Goal: Download file/media

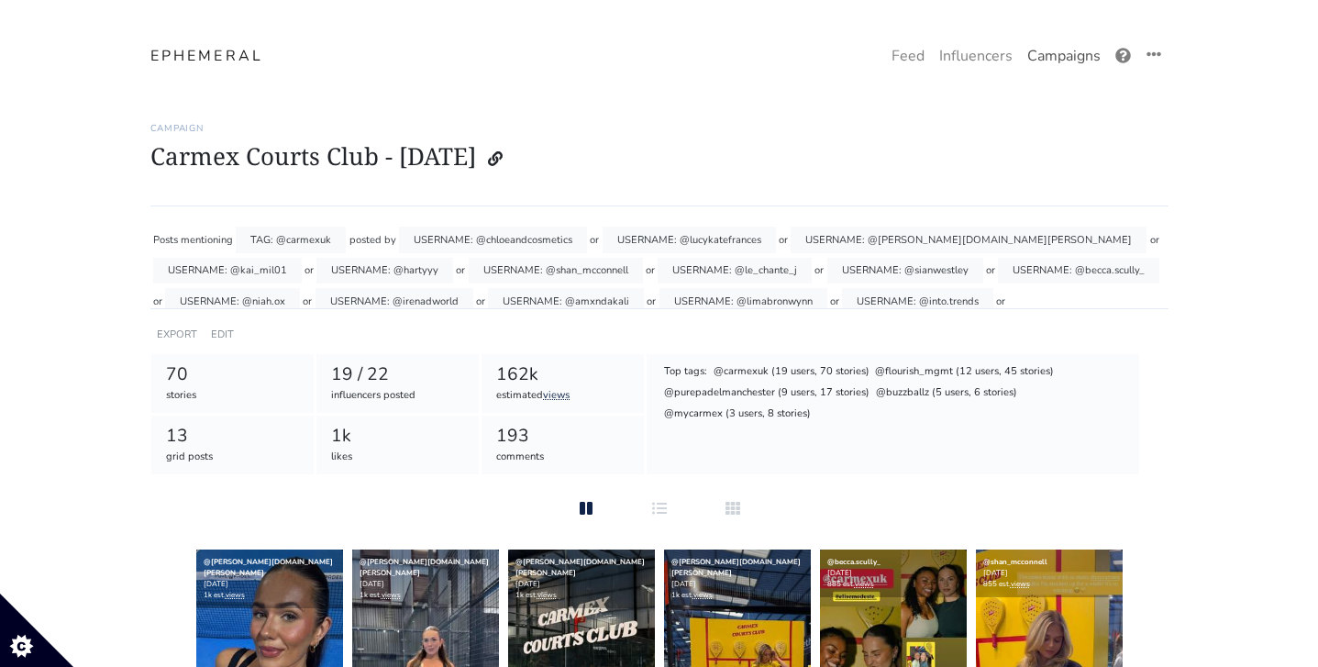
click at [1047, 53] on link "Campaigns" at bounding box center [1064, 56] width 88 height 37
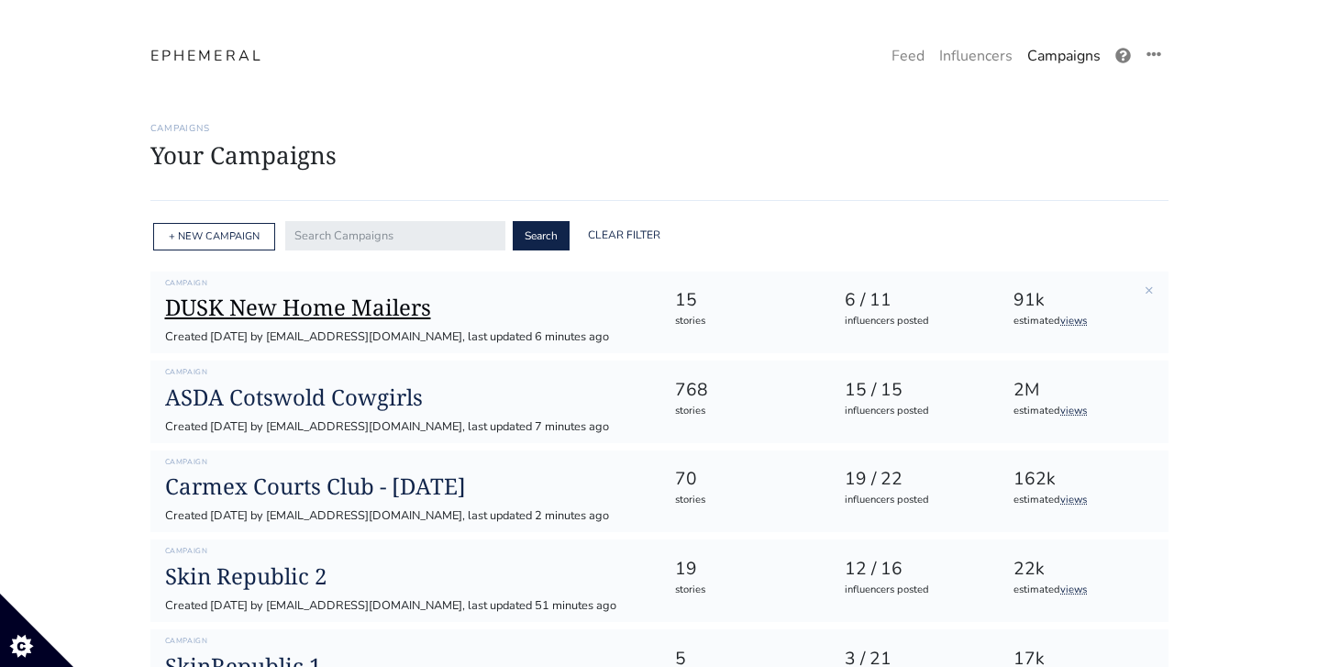
click at [328, 312] on h1 "DUSK New Home Mailers" at bounding box center [405, 308] width 481 height 27
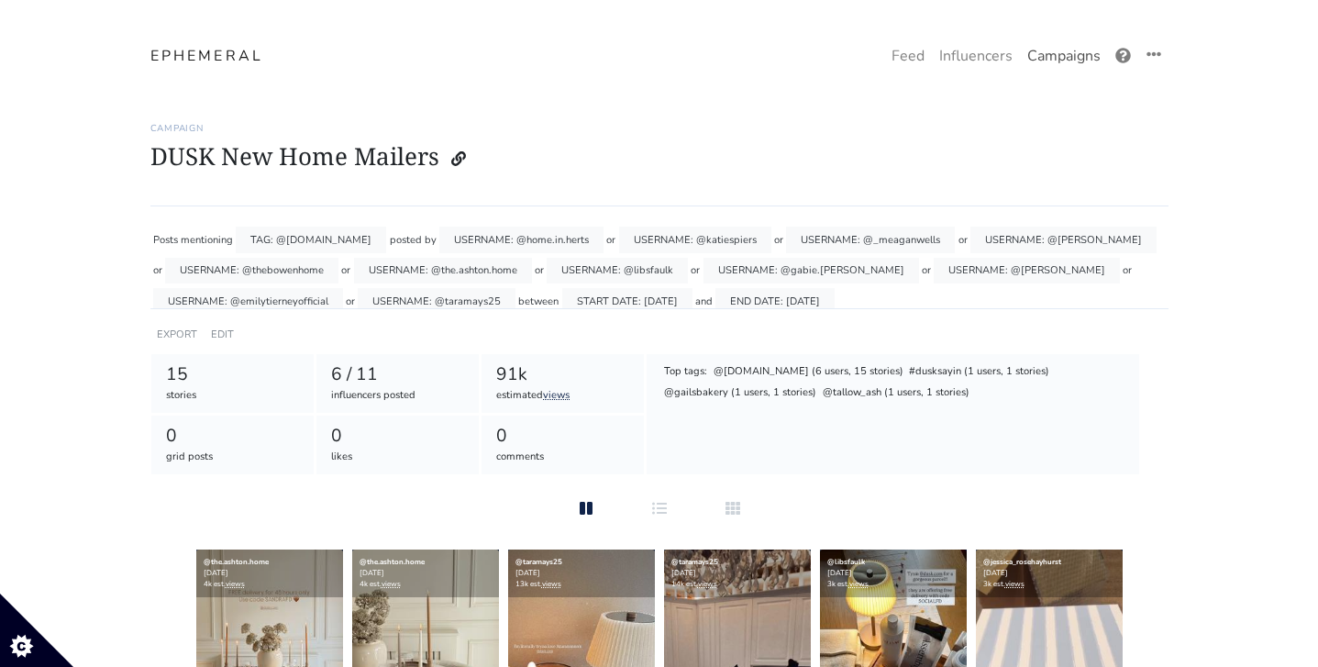
click at [1040, 53] on link "Campaigns" at bounding box center [1064, 56] width 88 height 37
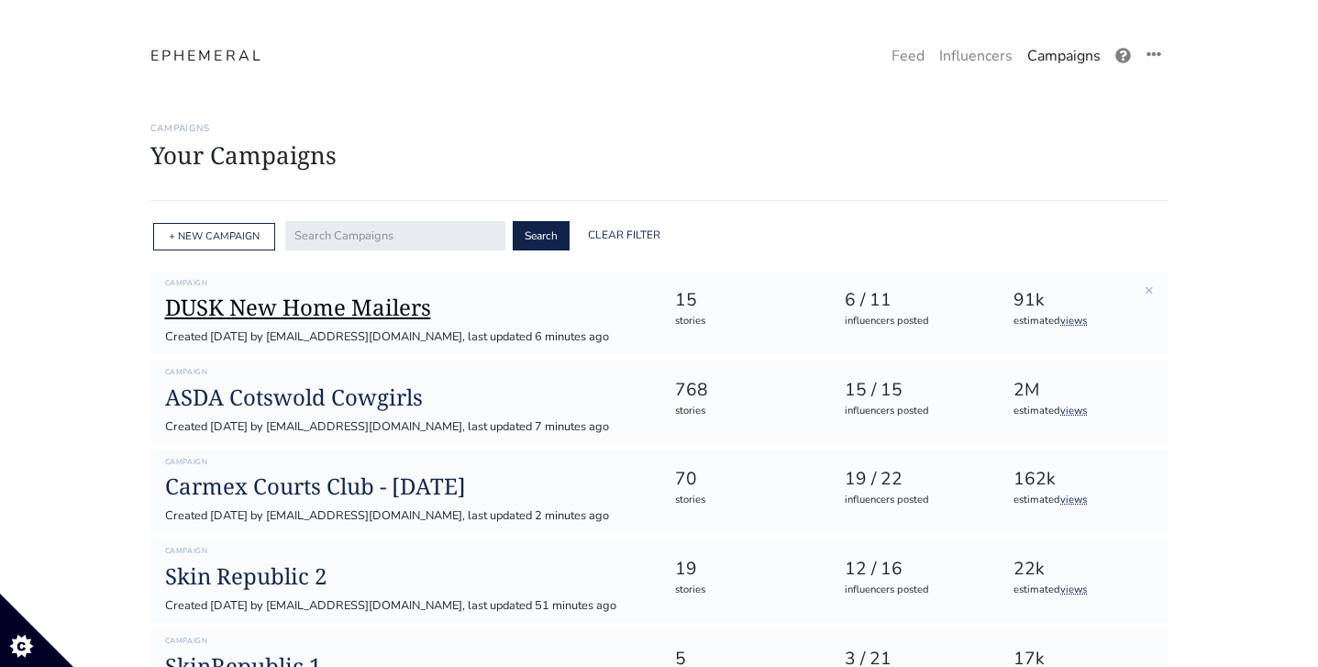
click at [351, 307] on h1 "DUSK New Home Mailers" at bounding box center [405, 308] width 481 height 27
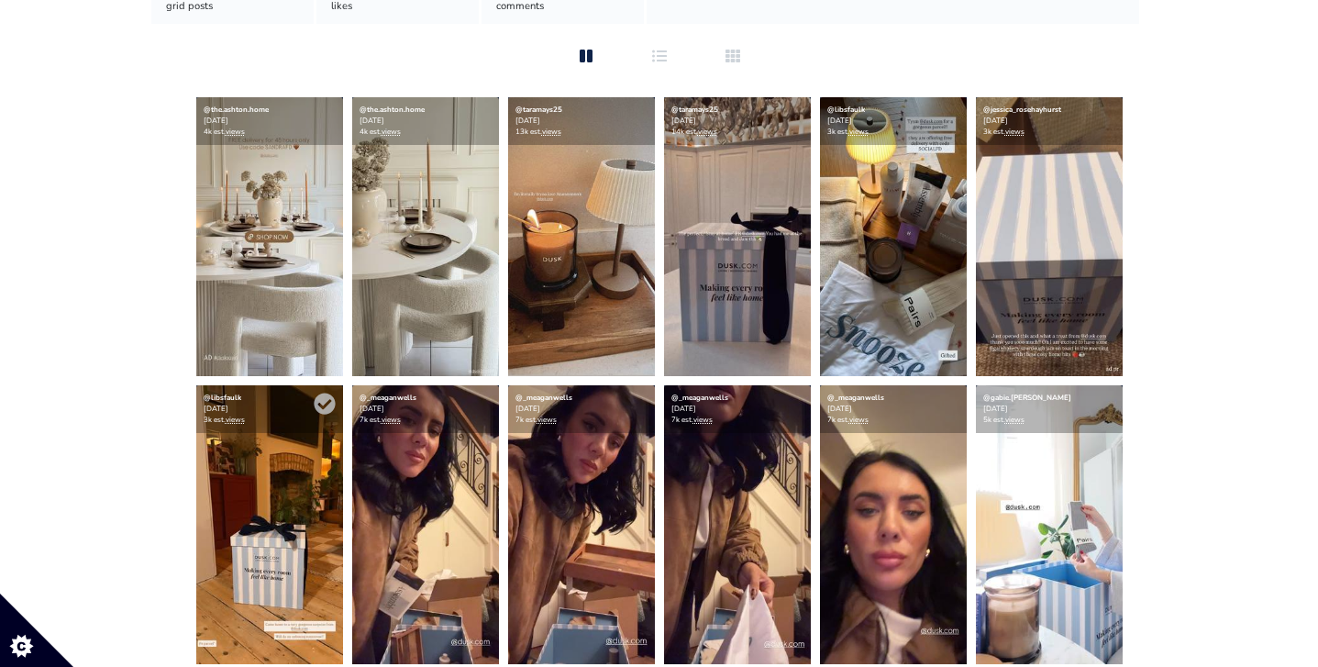
scroll to position [450, 0]
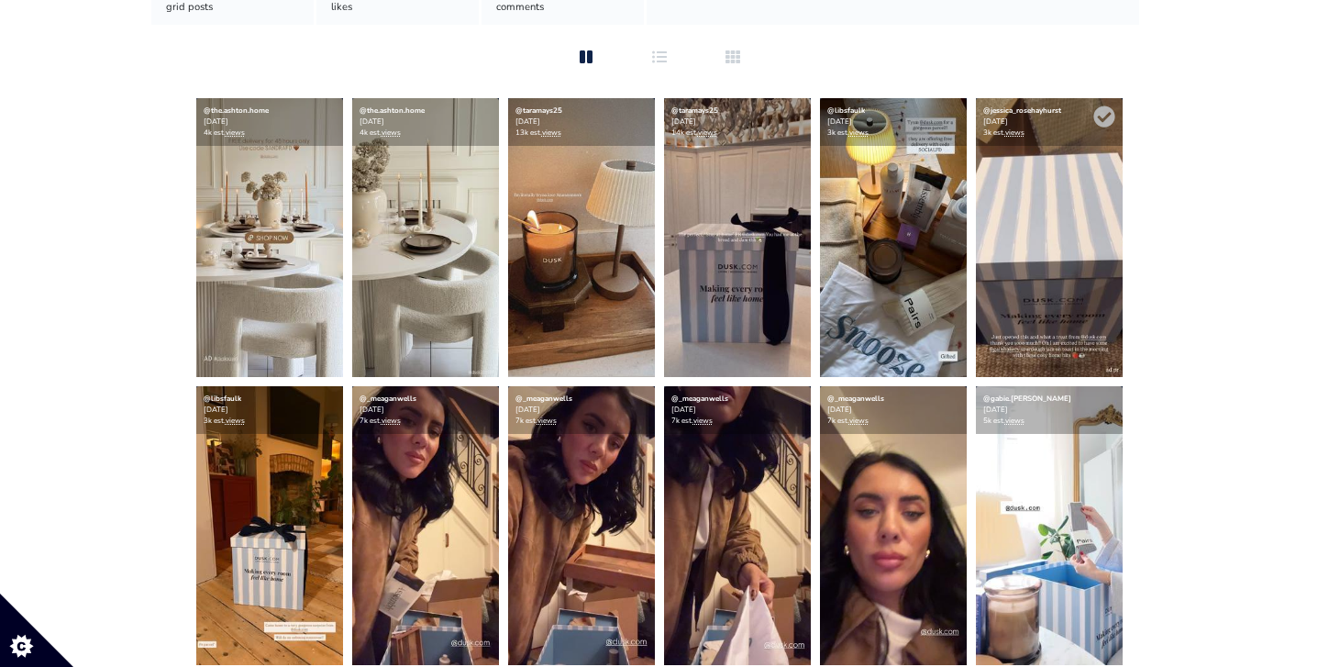
click at [1042, 190] on img at bounding box center [1049, 237] width 147 height 279
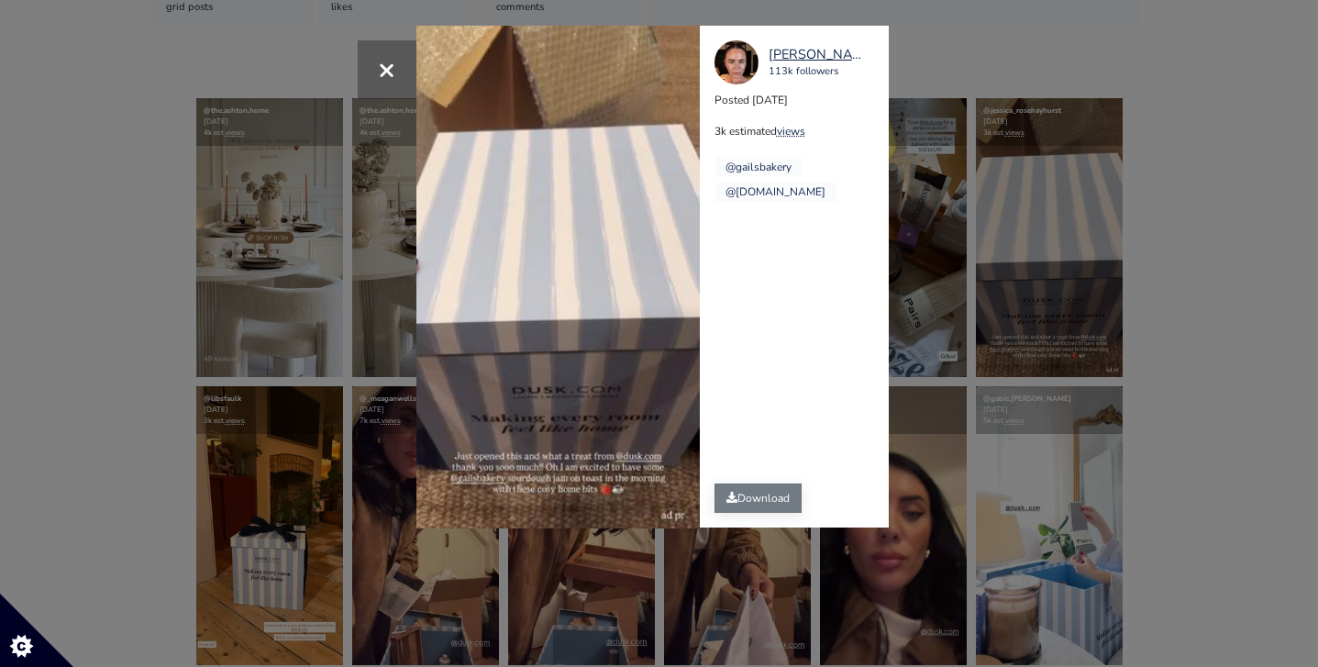
click at [738, 504] on link "Download" at bounding box center [758, 498] width 87 height 29
click at [828, 55] on div "[PERSON_NAME]" at bounding box center [820, 55] width 103 height 20
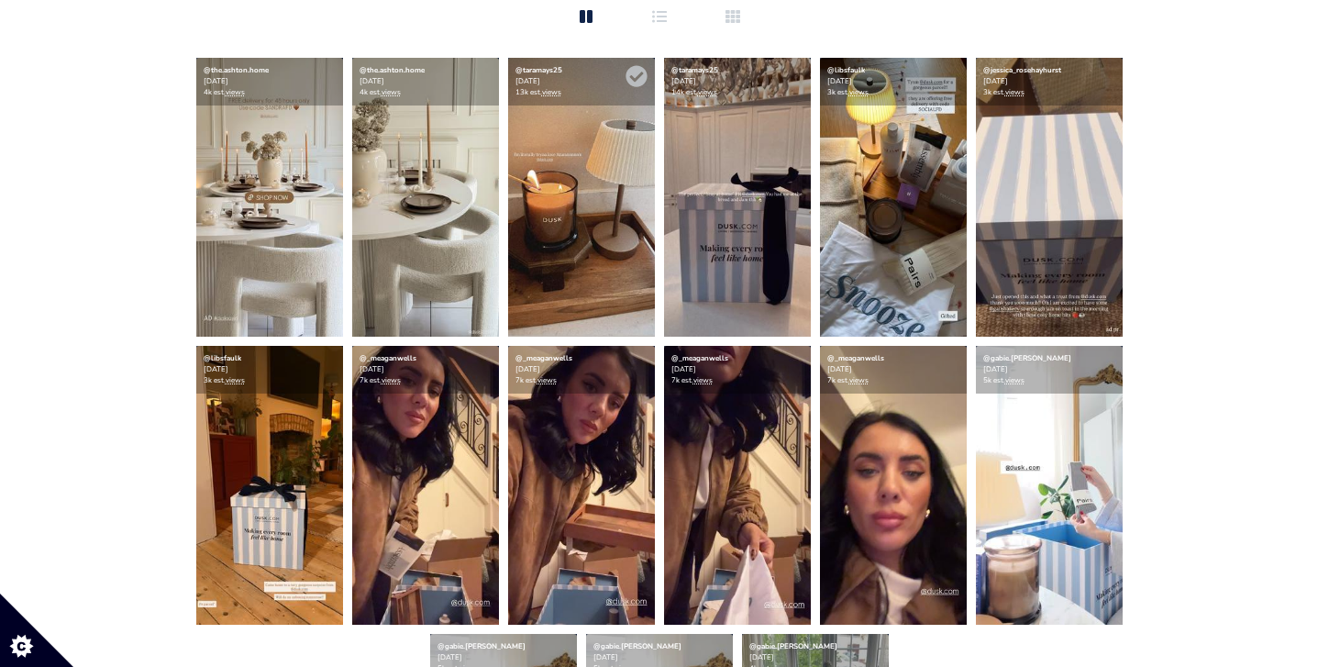
scroll to position [494, 0]
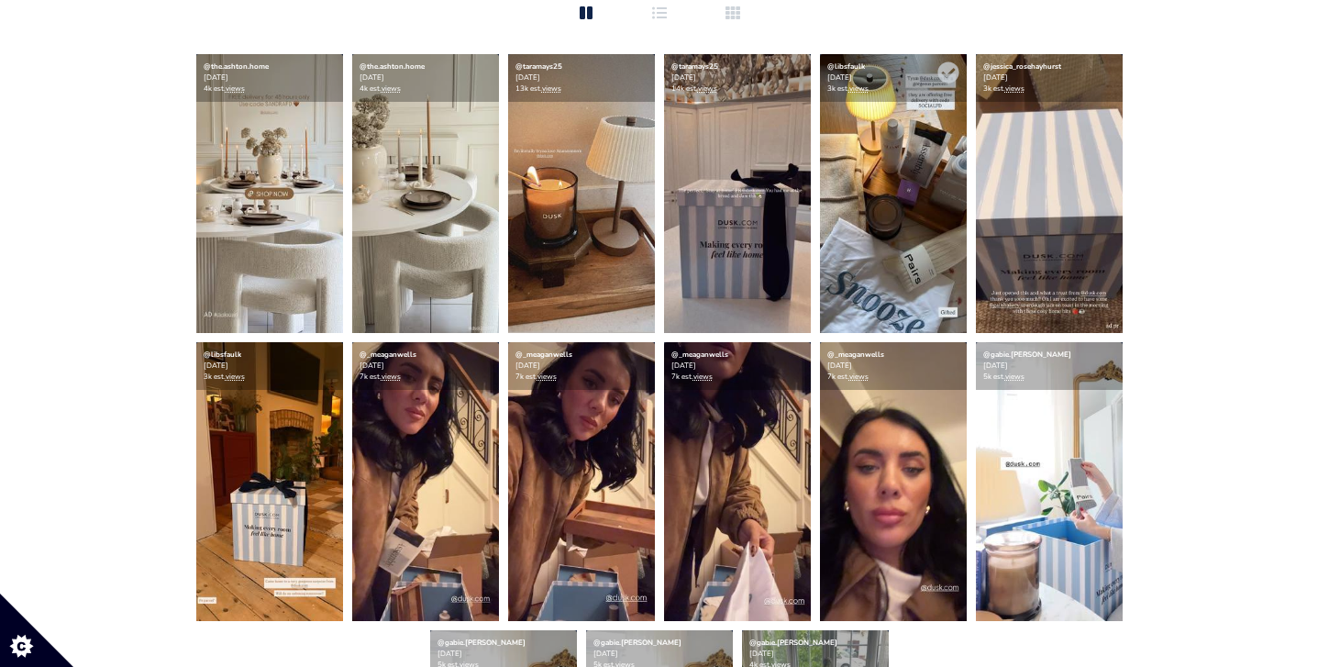
click at [917, 240] on img at bounding box center [893, 193] width 147 height 279
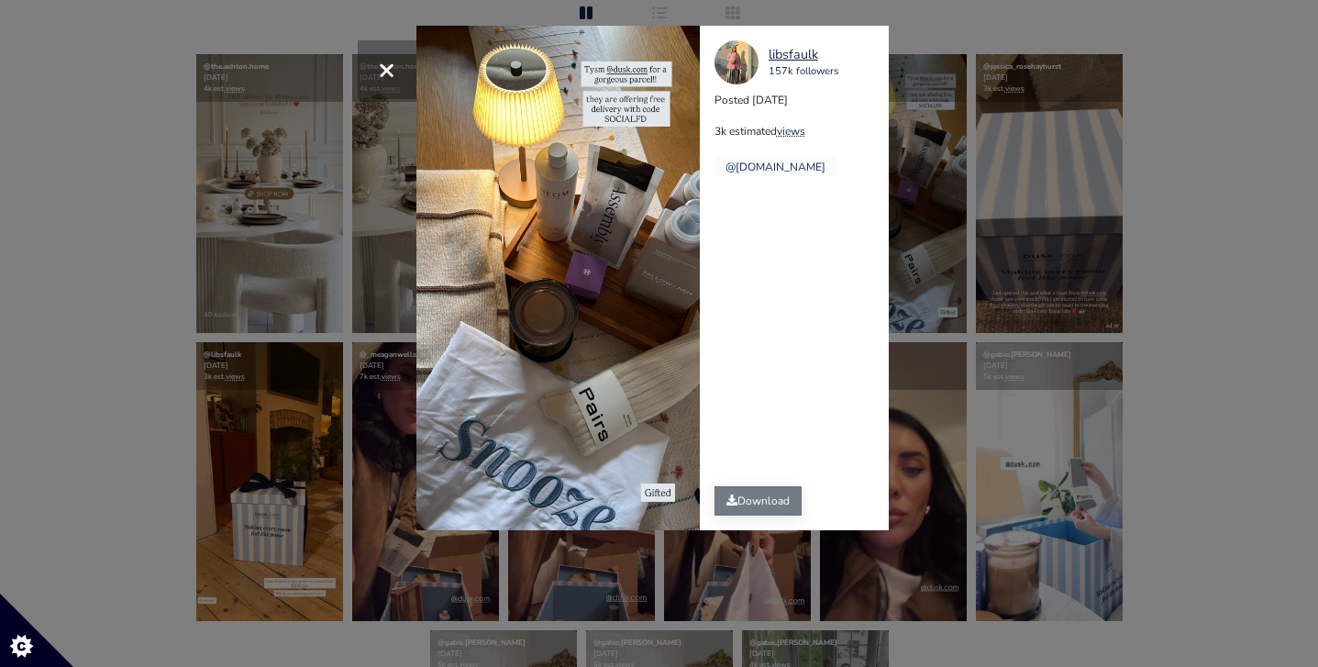
click at [744, 502] on link "Download" at bounding box center [758, 500] width 87 height 29
click at [389, 72] on span "×" at bounding box center [386, 69] width 17 height 39
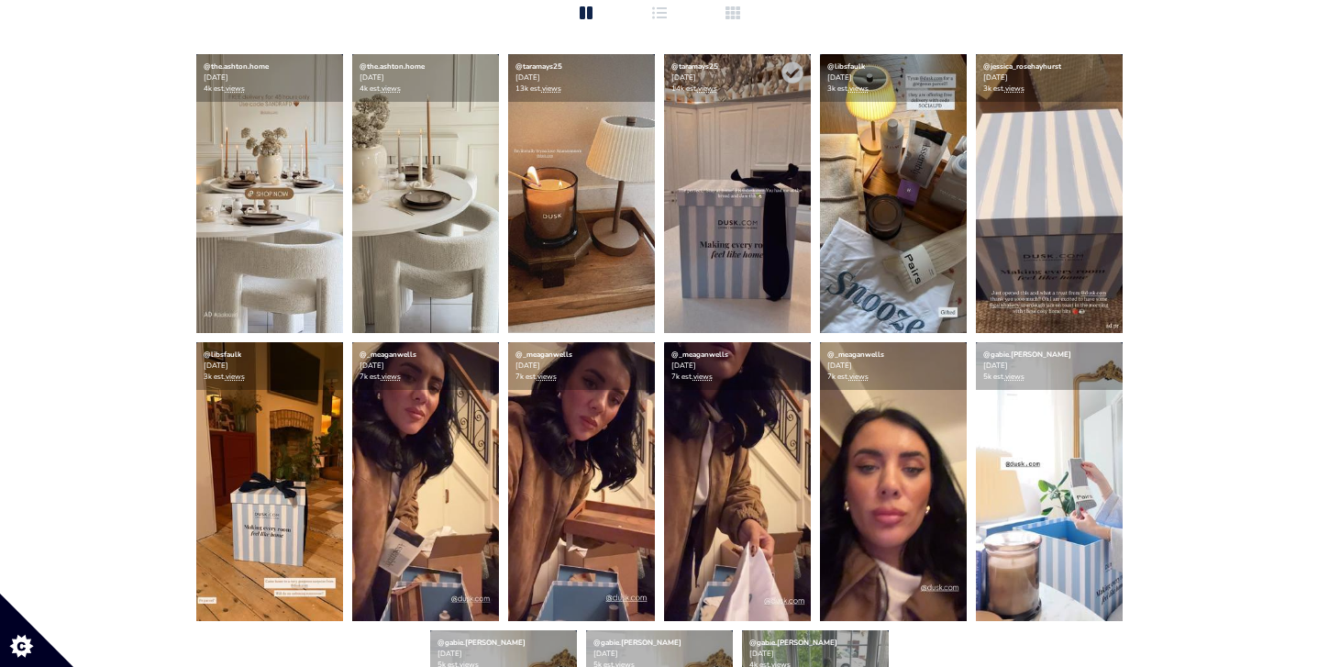
click at [711, 251] on img at bounding box center [737, 193] width 147 height 279
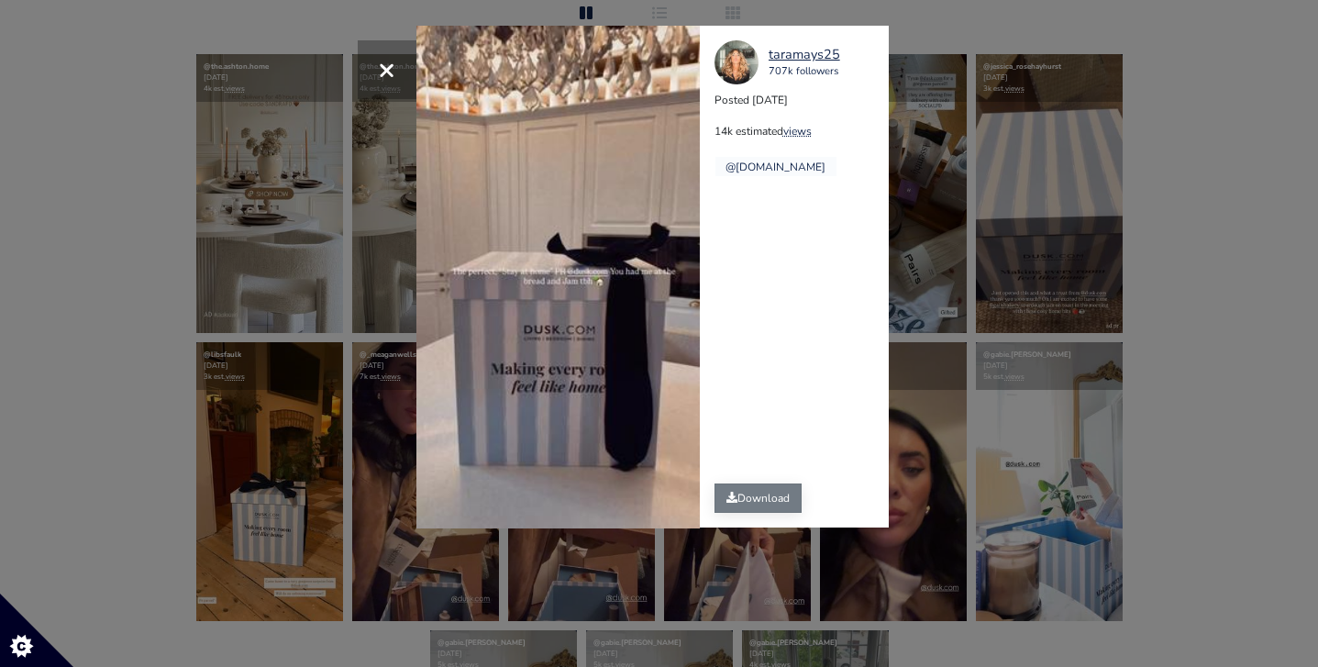
click at [746, 502] on link "Download" at bounding box center [758, 498] width 87 height 29
click at [382, 73] on span "×" at bounding box center [386, 69] width 17 height 39
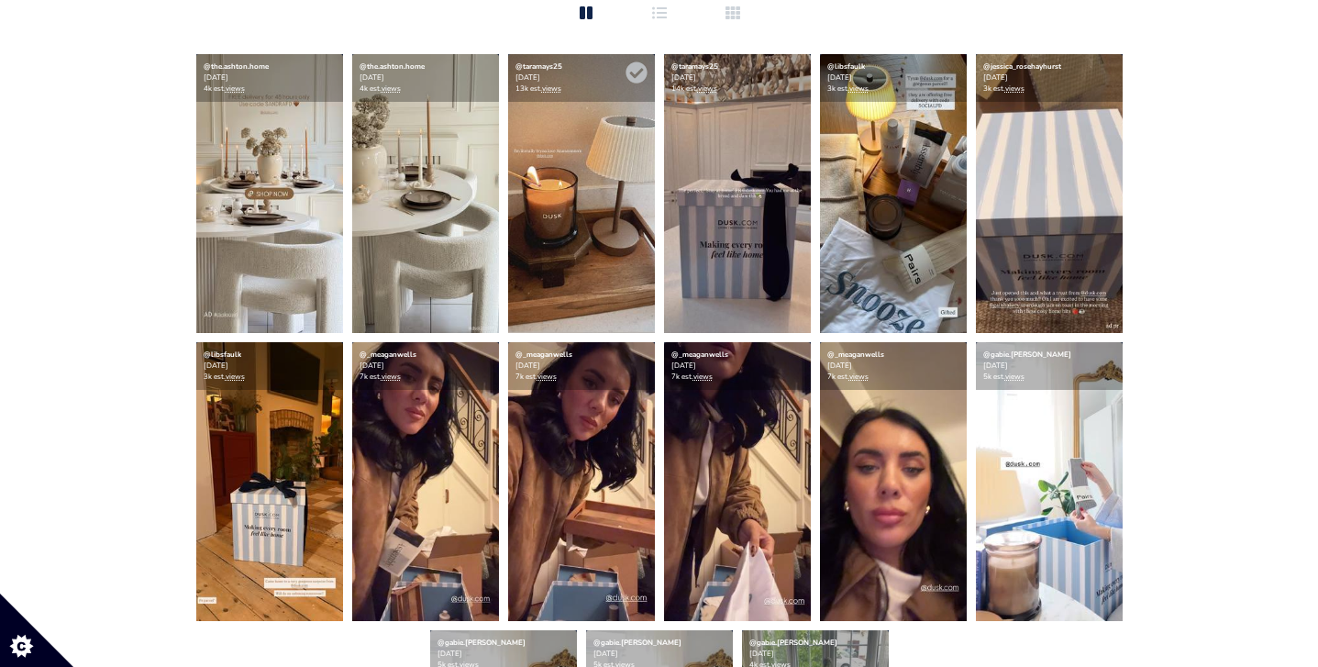
click at [571, 254] on img at bounding box center [581, 193] width 147 height 279
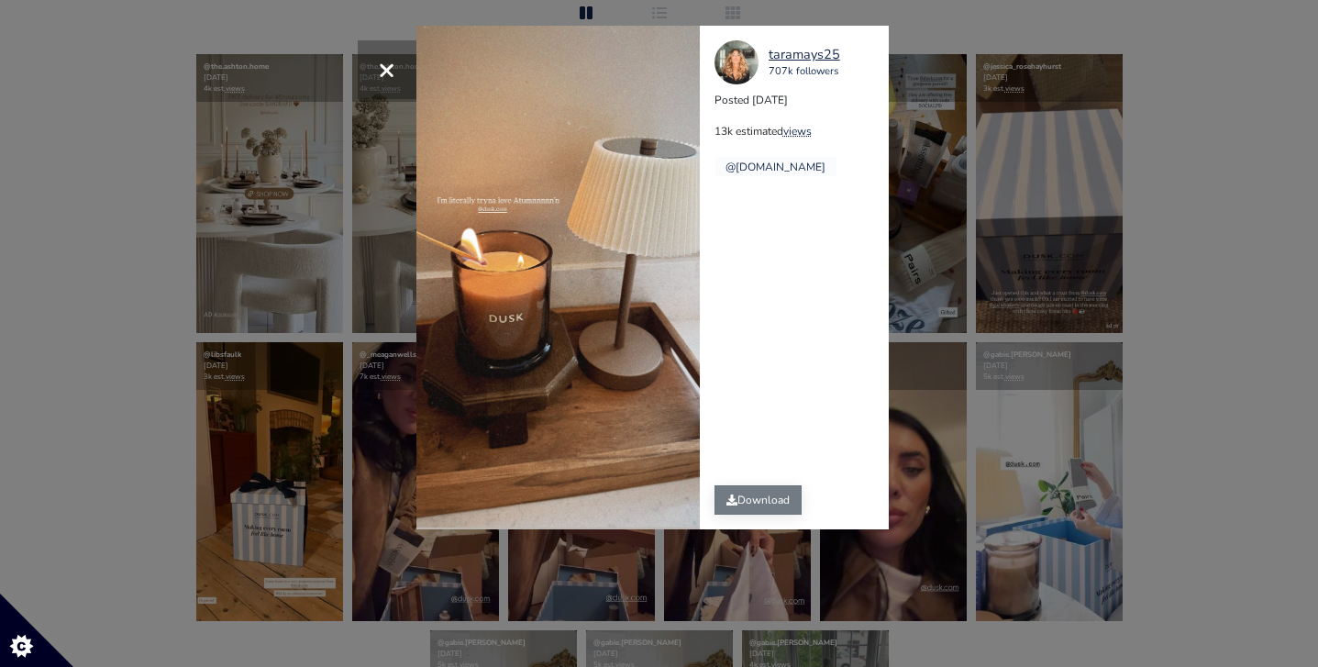
click at [763, 495] on link "Download" at bounding box center [758, 499] width 87 height 29
click at [394, 70] on span "×" at bounding box center [386, 69] width 17 height 39
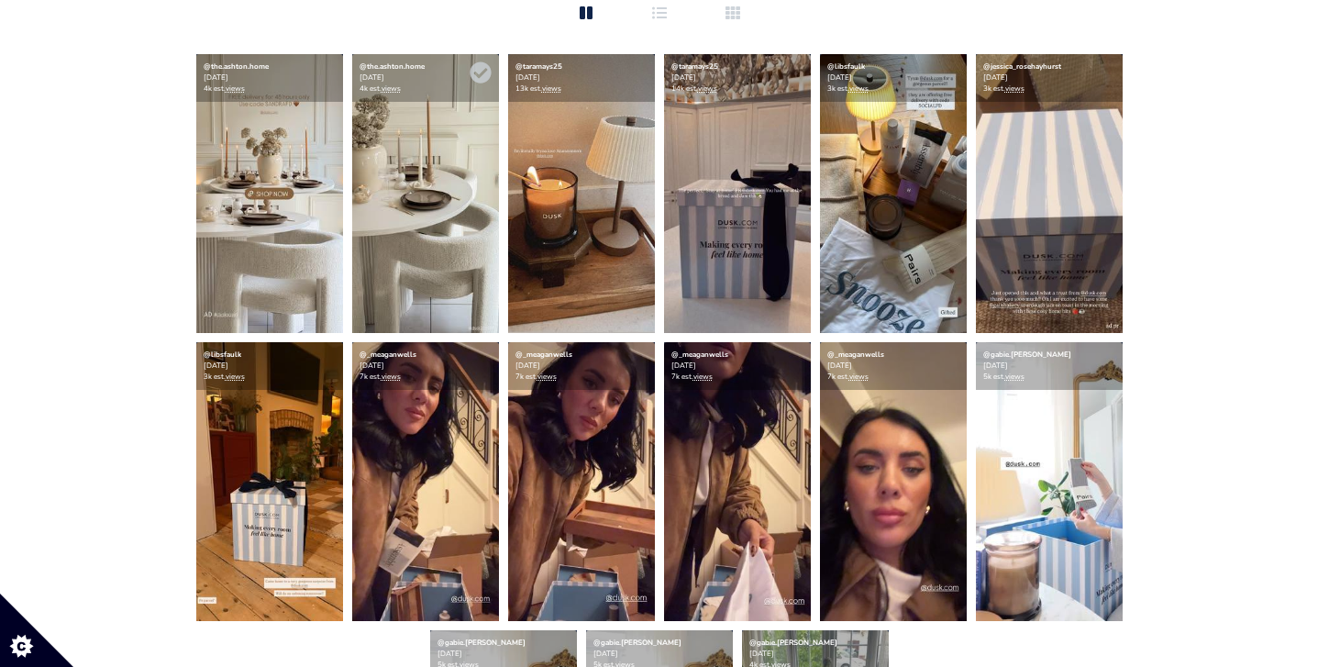
click at [405, 230] on img at bounding box center [425, 193] width 147 height 279
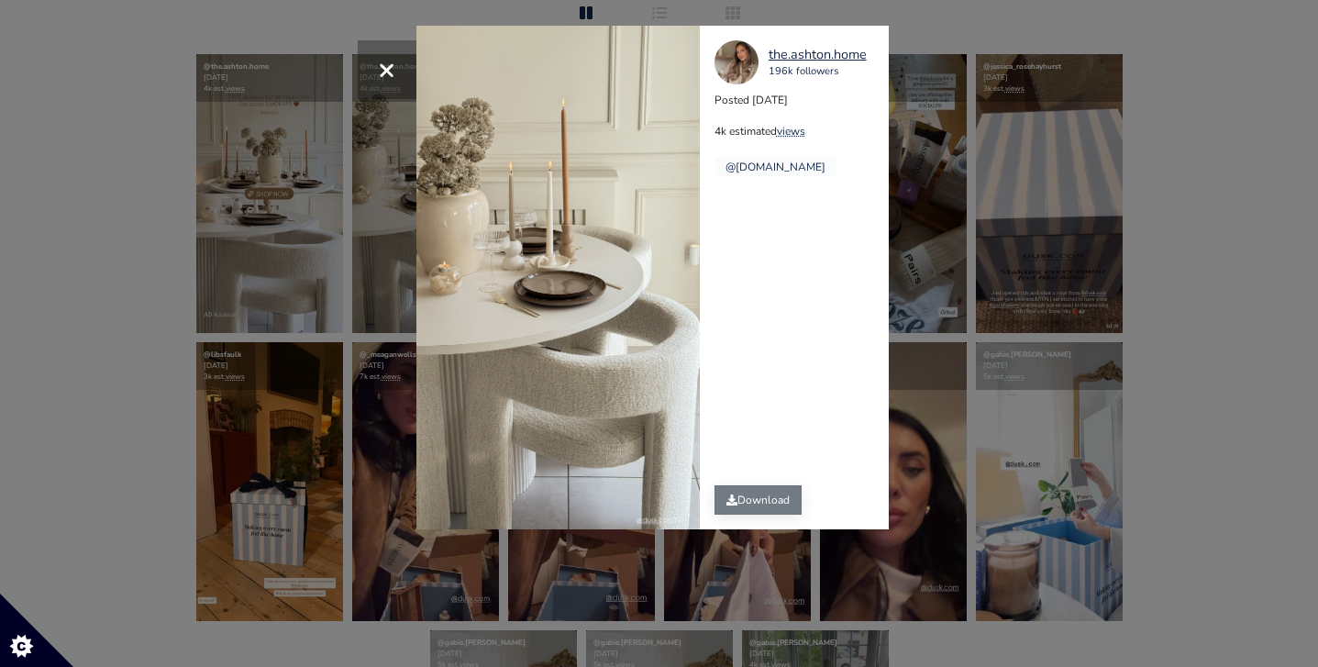
click at [767, 498] on link "Download" at bounding box center [758, 499] width 87 height 29
click at [375, 65] on button "×" at bounding box center [387, 69] width 59 height 59
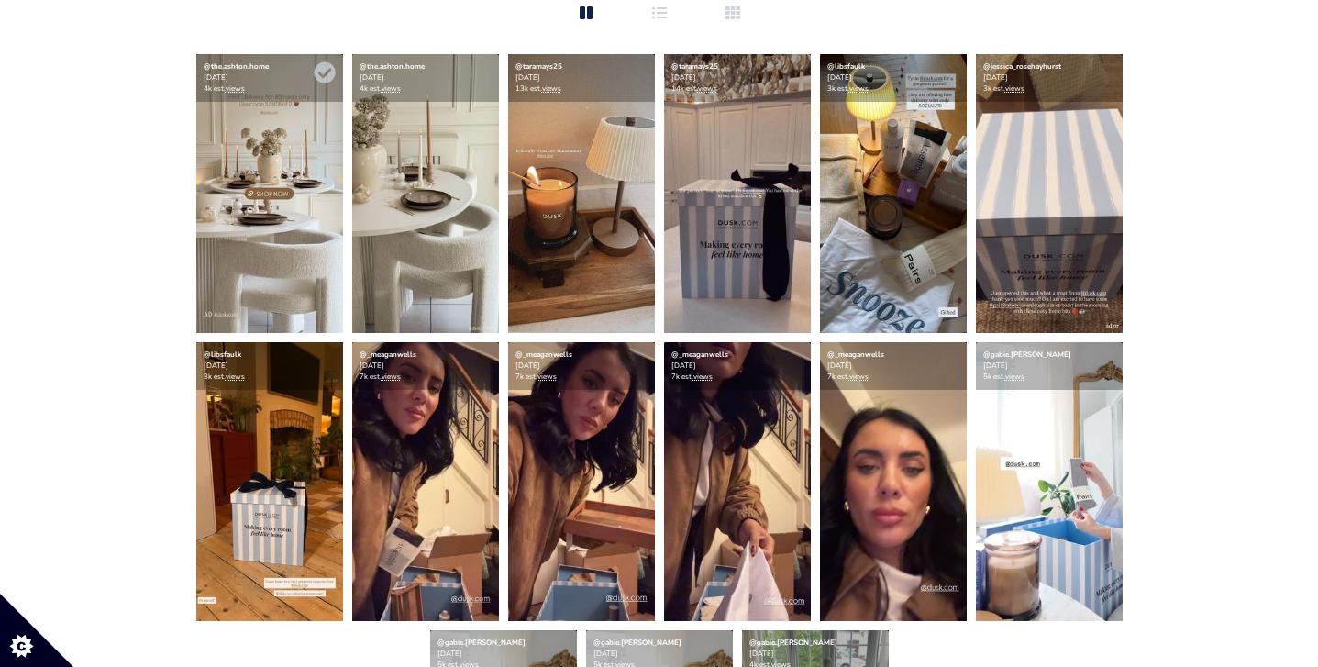
click at [284, 254] on img at bounding box center [269, 193] width 147 height 279
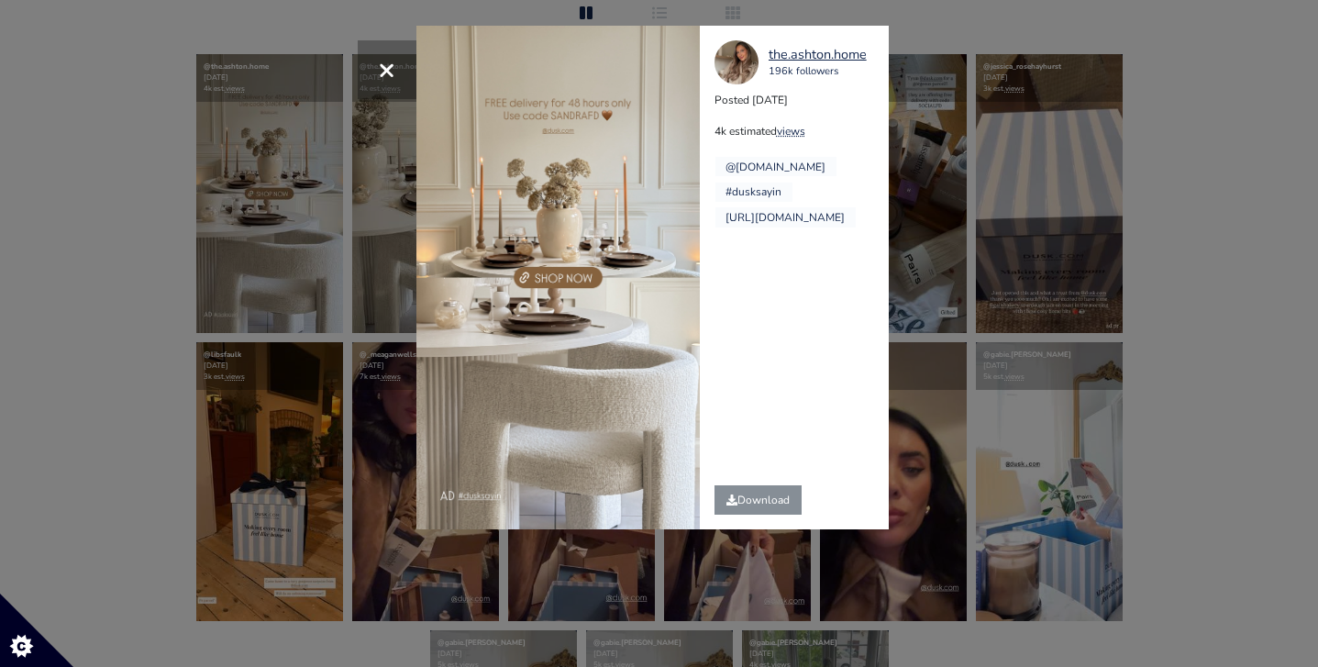
click at [172, 212] on div "× the.ashton.home 196k followers Posted 2025-10-05 4k estimated views @dusk.com…" at bounding box center [659, 333] width 1318 height 667
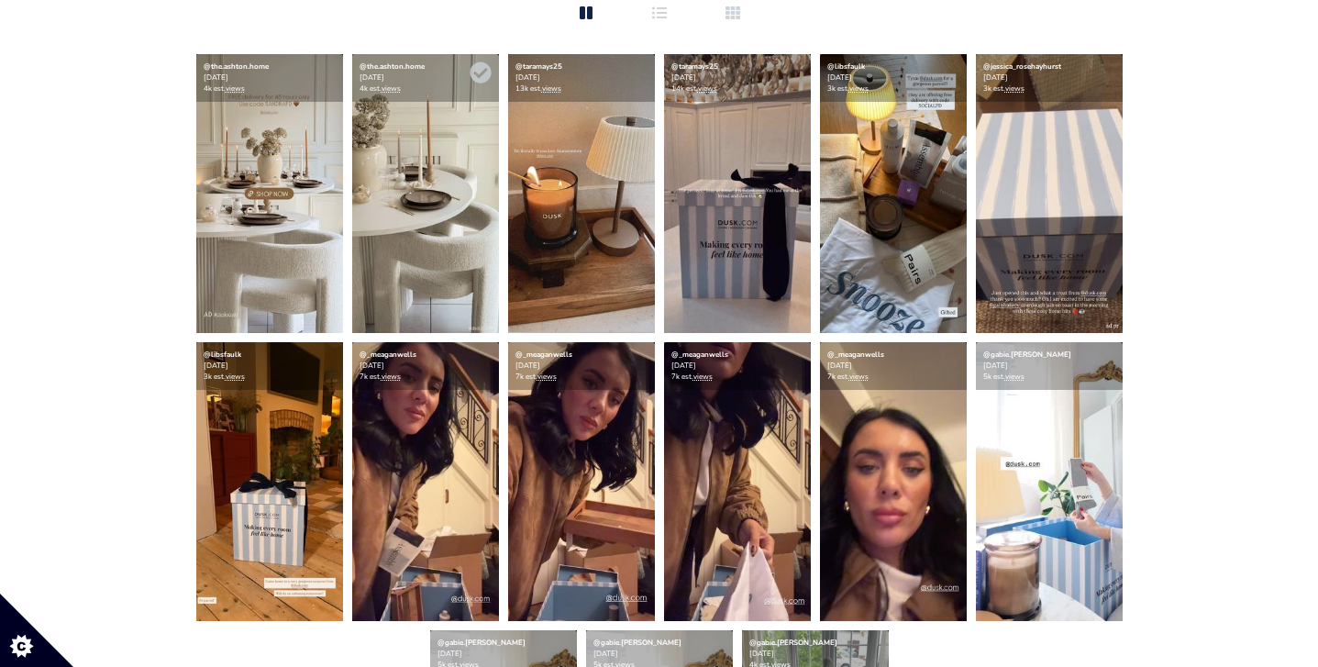
click at [406, 249] on img at bounding box center [425, 193] width 147 height 279
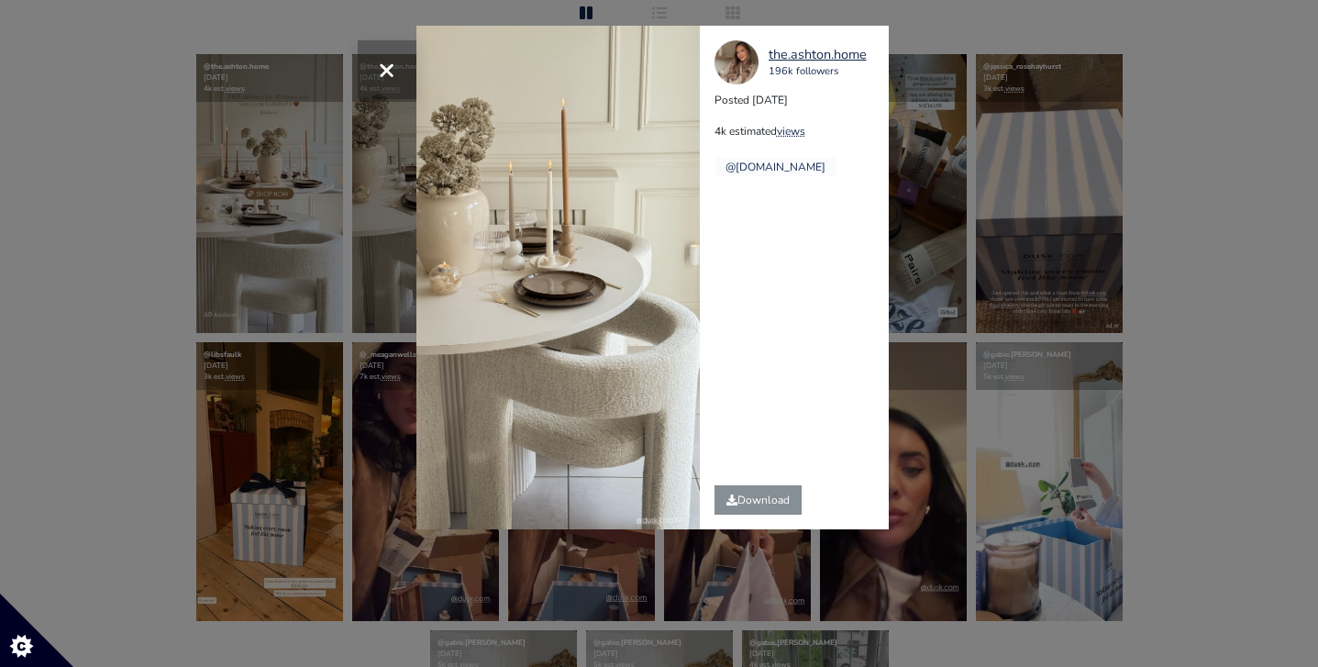
click at [373, 69] on button "×" at bounding box center [387, 69] width 59 height 59
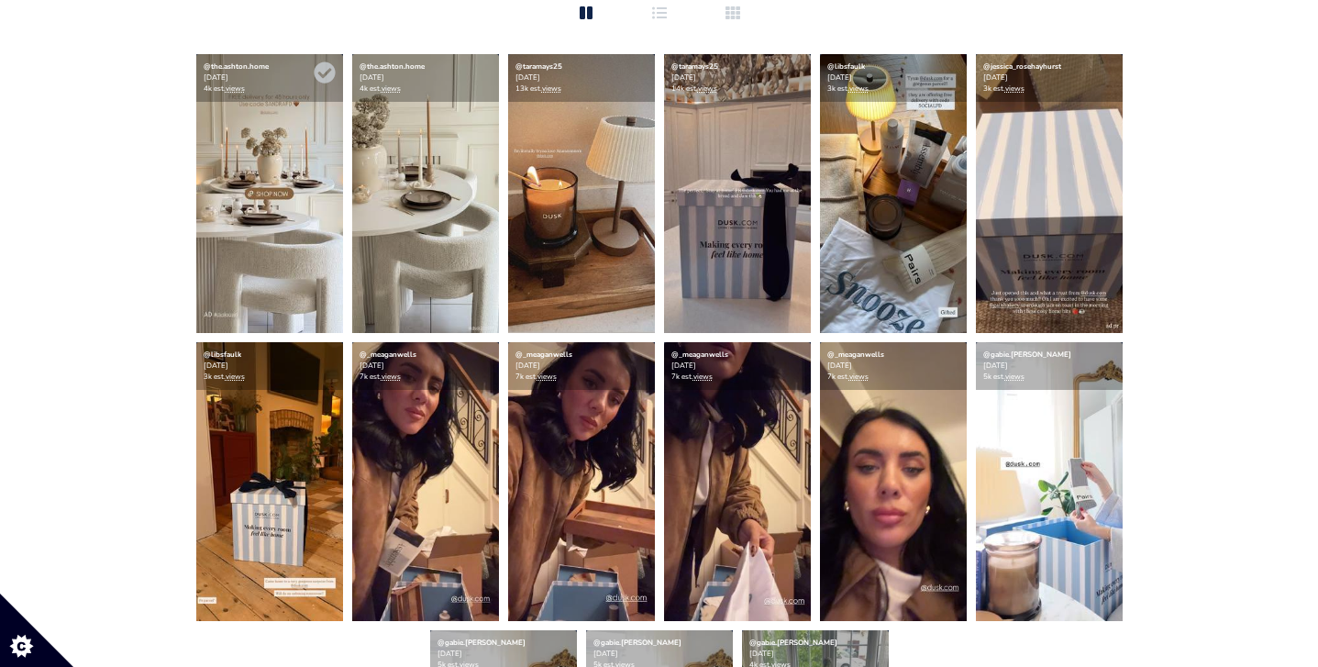
click at [260, 250] on img at bounding box center [269, 193] width 147 height 279
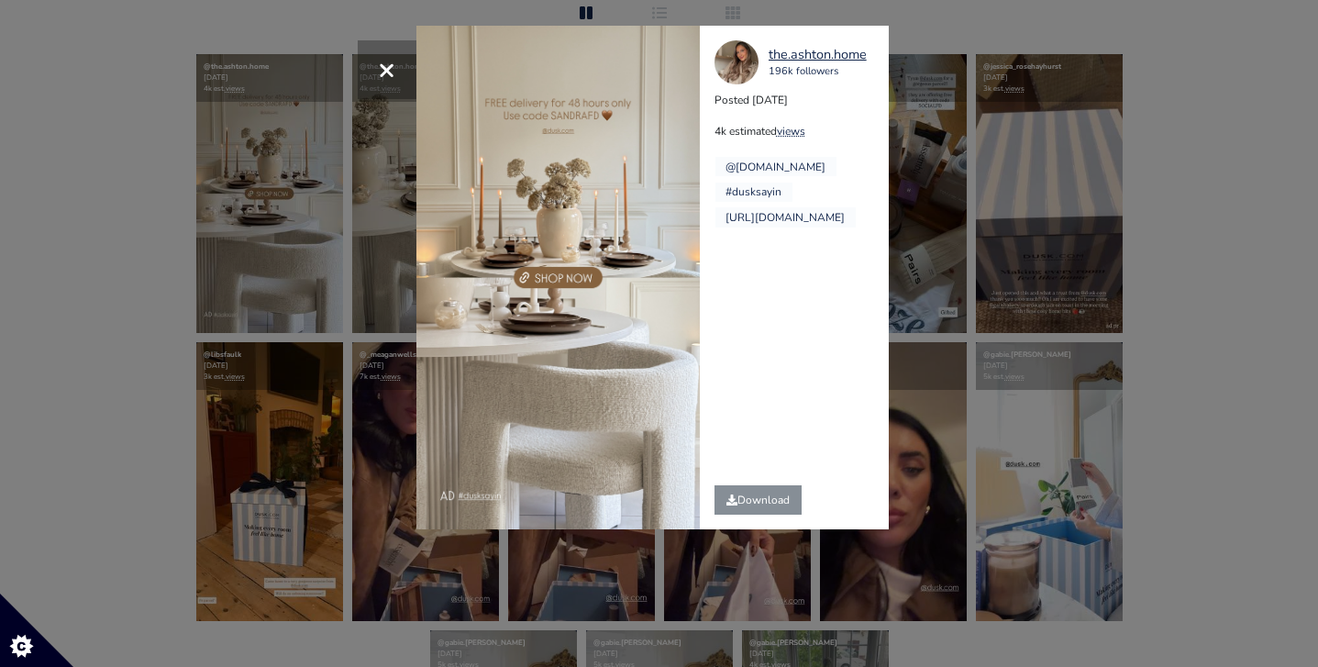
click at [1296, 355] on div "× the.ashton.home 196k followers Posted 2025-10-05 4k estimated views @dusk.com…" at bounding box center [659, 333] width 1318 height 667
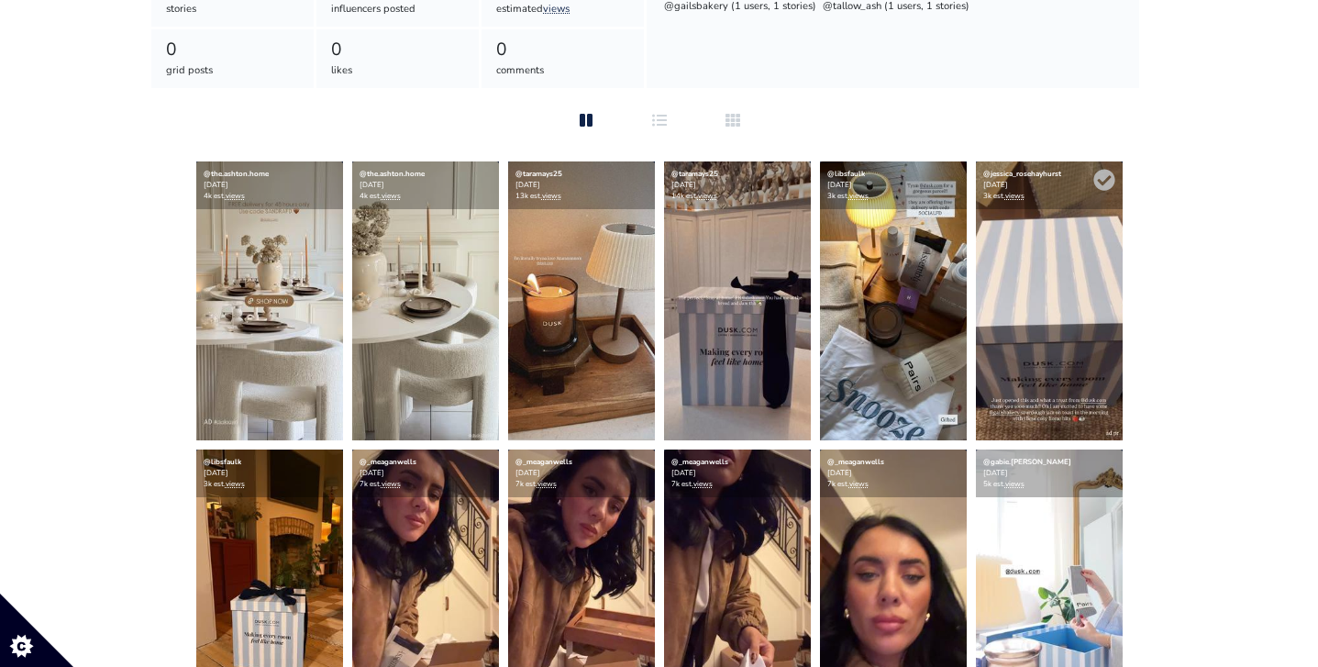
scroll to position [389, 0]
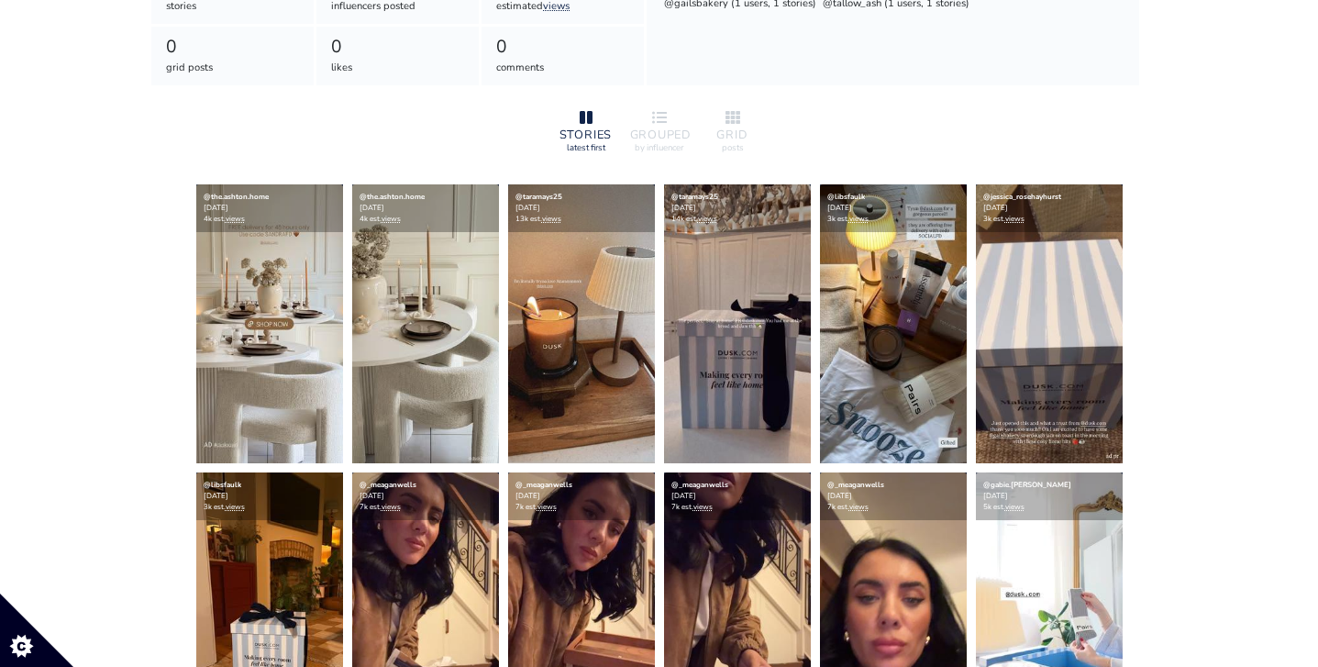
click at [150, 84] on div "0 grid posts 0 likes 0 comments" at bounding box center [397, 56] width 495 height 61
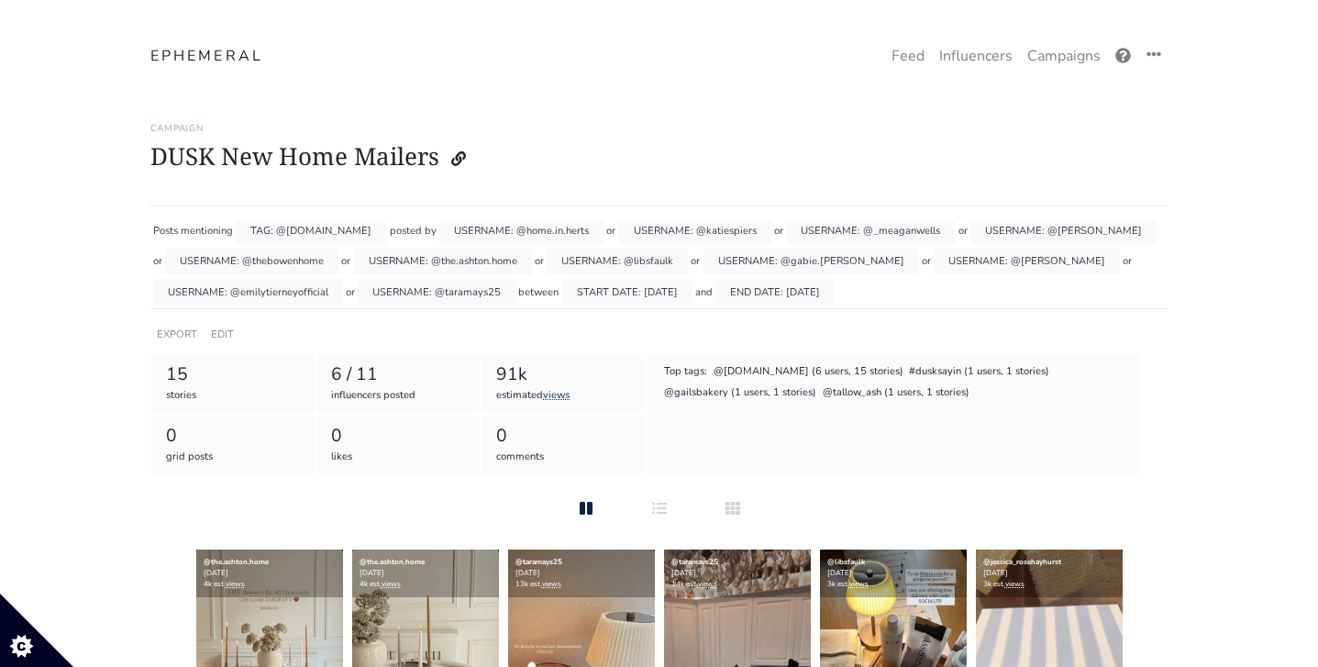
scroll to position [0, 0]
